Goal: Task Accomplishment & Management: Use online tool/utility

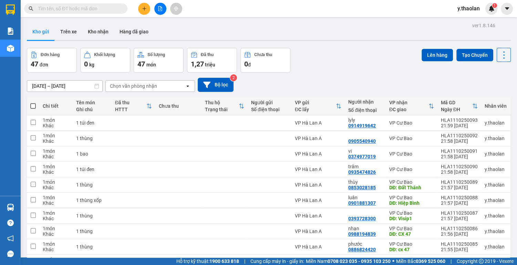
click at [157, 11] on button at bounding box center [160, 9] width 12 height 12
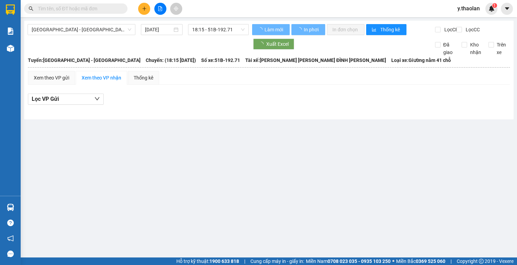
click at [156, 35] on div "Sài Gòn - Đắk Lắk 12/10/2025 18:15 - 51B-192.71" at bounding box center [138, 29] width 221 height 11
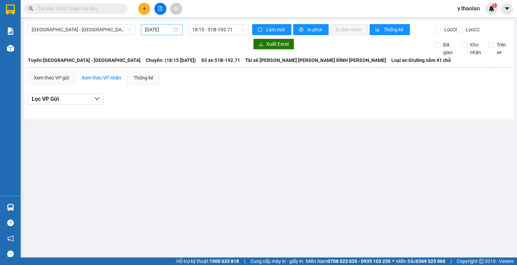
click at [154, 34] on div "12/10/2025" at bounding box center [162, 29] width 42 height 11
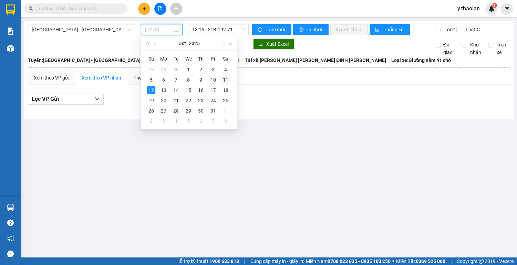
click at [223, 80] on div "11" at bounding box center [226, 80] width 8 height 8
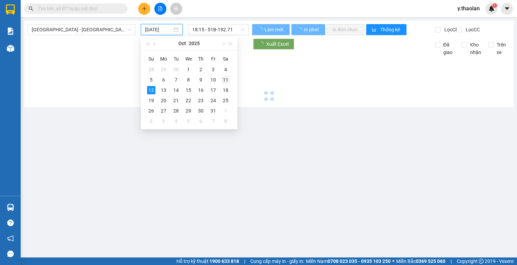
type input "11/10/2025"
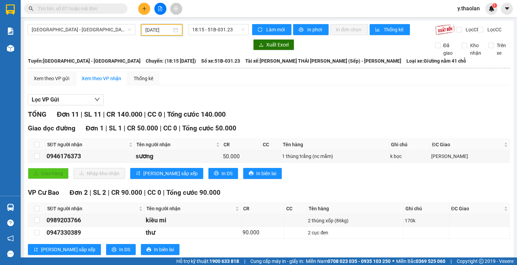
click at [219, 23] on div "Sài Gòn - Đắk Lắk 11/10/2025 18:15 - 51B-031.23 Làm mới In phơi In đơn chọn Thố…" at bounding box center [269, 247] width 490 height 452
click at [221, 30] on span "18:15 - 51B-031.23" at bounding box center [218, 29] width 52 height 10
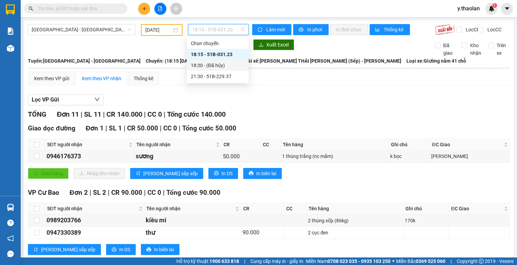
click at [226, 67] on div "18:30 - (Đã hủy)" at bounding box center [218, 66] width 54 height 8
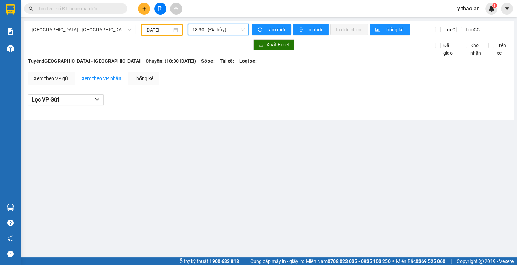
click at [204, 25] on span "18:30 - (Đã hủy)" at bounding box center [218, 29] width 52 height 10
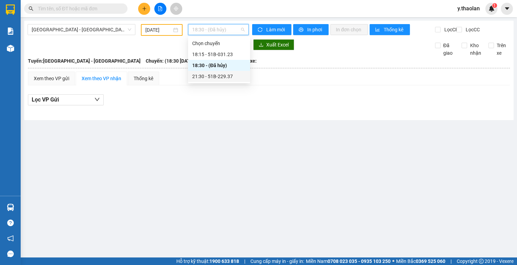
click at [227, 75] on div "21:30 - 51B-229.37" at bounding box center [219, 77] width 54 height 8
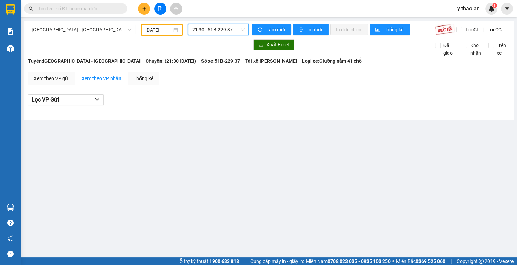
click at [208, 30] on span "21:30 - 51B-229.37" at bounding box center [218, 29] width 52 height 10
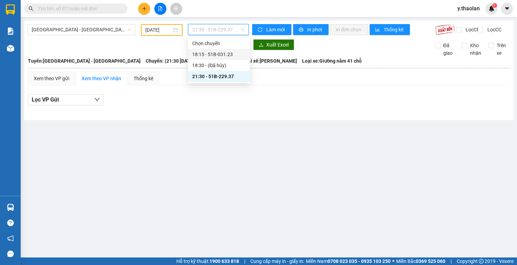
click at [221, 56] on div "18:15 - 51B-031.23" at bounding box center [219, 55] width 54 height 8
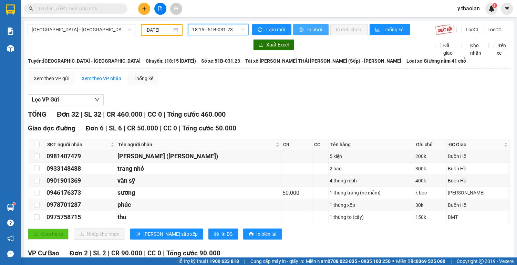
click at [306, 25] on button "In phơi" at bounding box center [310, 29] width 35 height 11
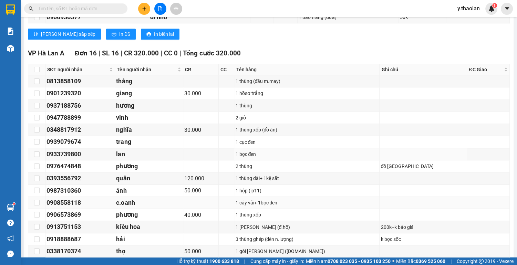
scroll to position [469, 0]
